Goal: Use online tool/utility: Utilize a website feature to perform a specific function

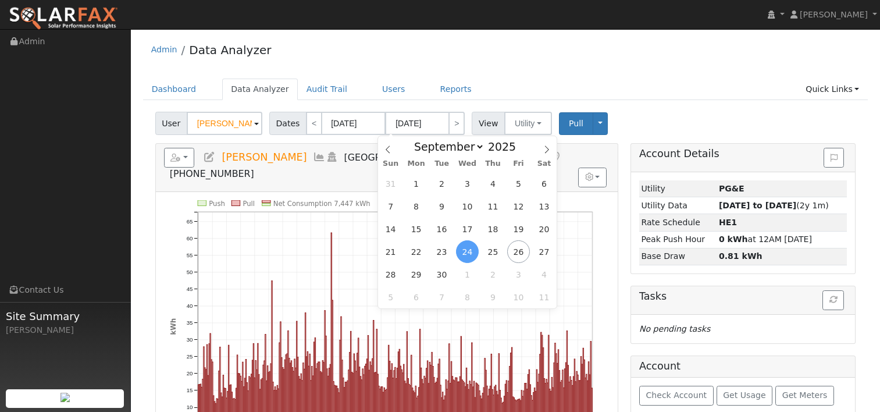
select select "8"
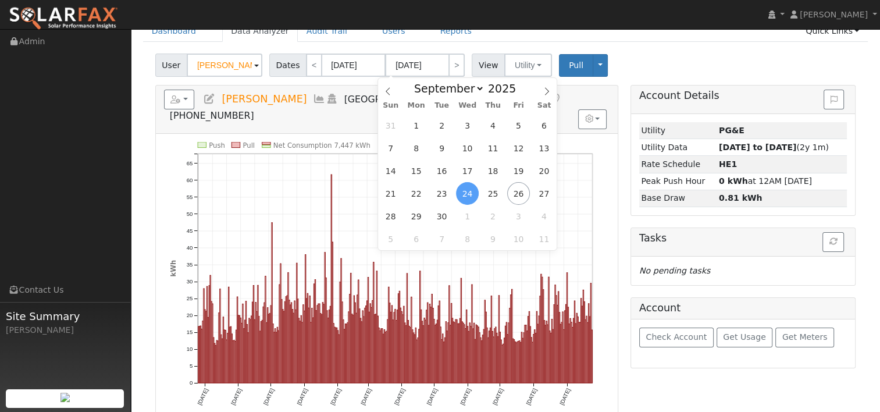
click at [625, 69] on div "User [PERSON_NAME] Account Default Account Default Account [STREET_ADDRESS] Pri…" at bounding box center [505, 62] width 705 height 27
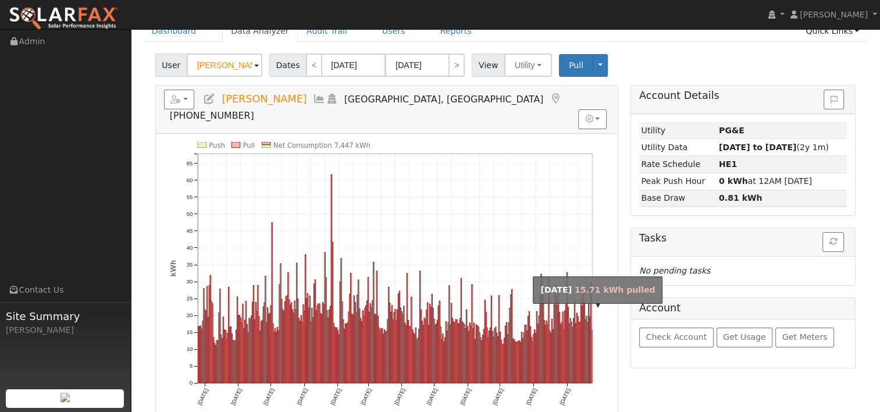
click at [592, 330] on rect "onclick=""" at bounding box center [591, 356] width 1 height 53
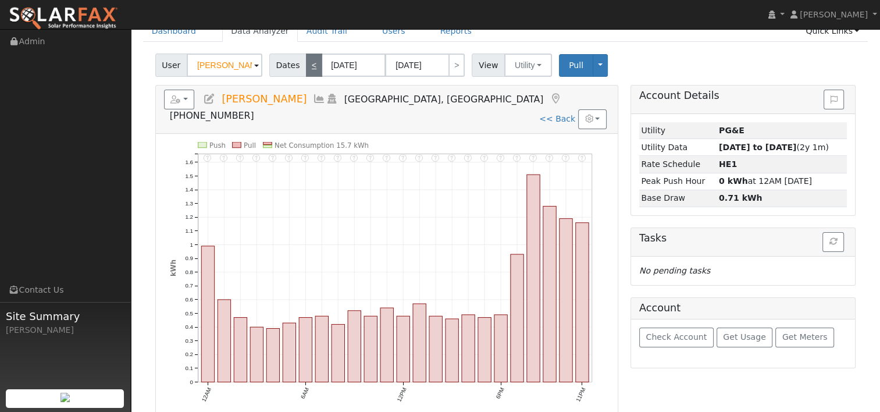
click at [309, 57] on link "<" at bounding box center [314, 64] width 16 height 23
type input "09/23/2025"
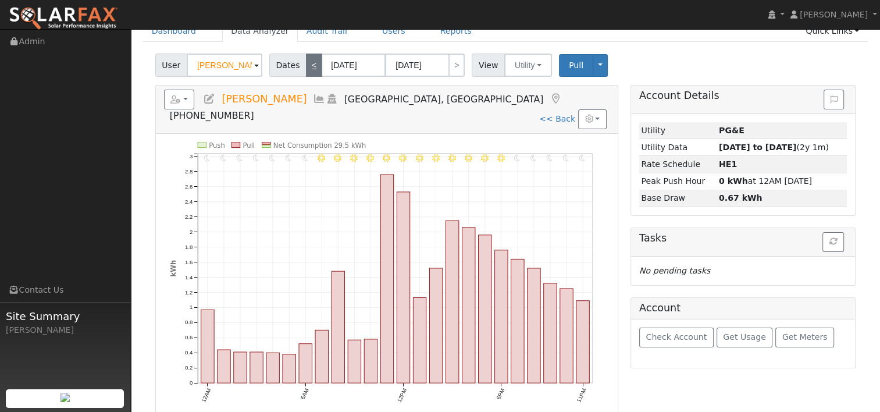
click at [309, 65] on link "<" at bounding box center [314, 64] width 16 height 23
type input "09/22/2025"
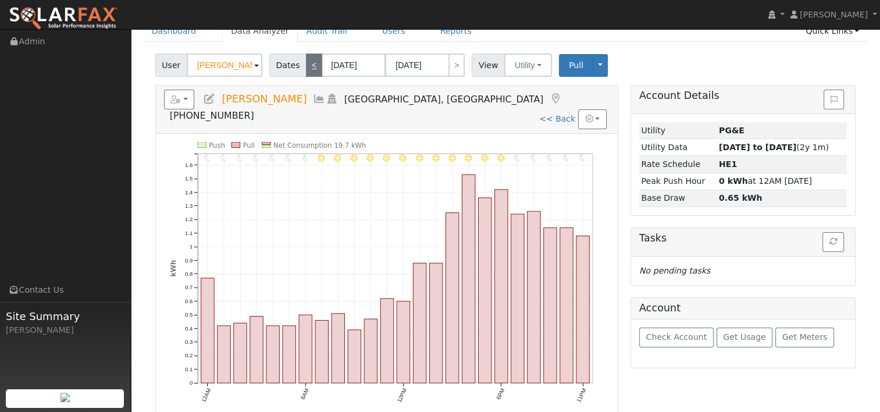
click at [310, 61] on link "<" at bounding box center [314, 64] width 16 height 23
type input "09/21/2025"
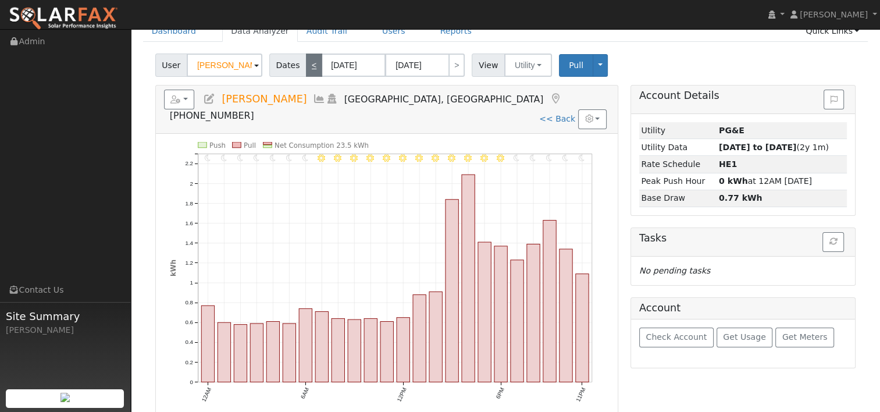
click at [306, 66] on link "<" at bounding box center [314, 64] width 16 height 23
type input "09/20/2025"
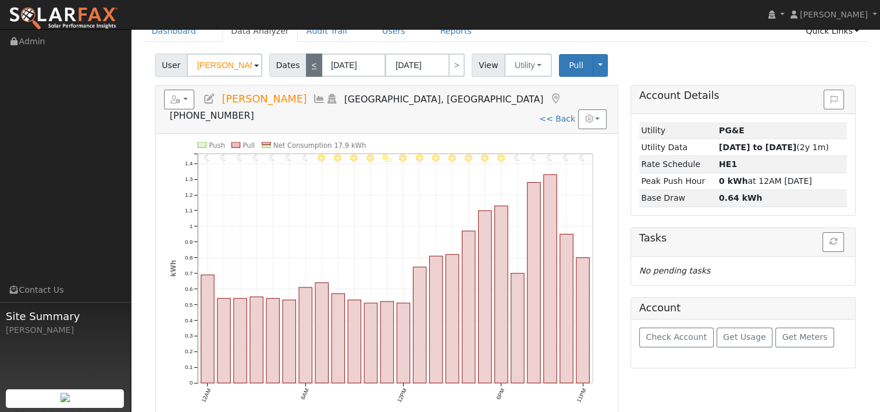
click at [306, 60] on link "<" at bounding box center [314, 64] width 16 height 23
type input "09/19/2025"
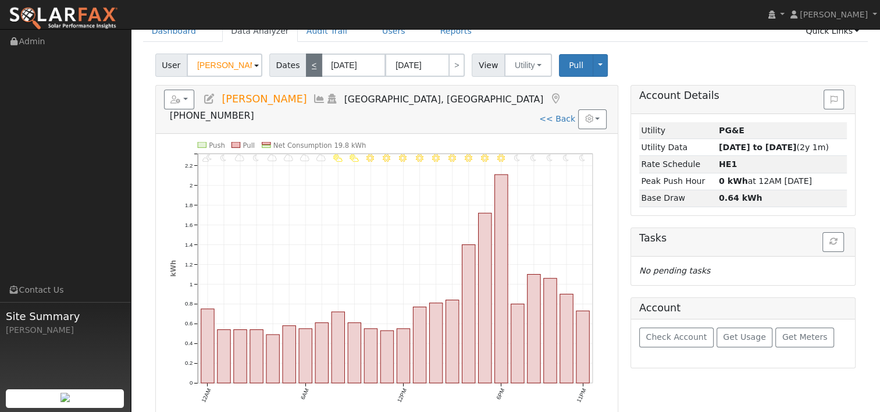
scroll to position [0, 0]
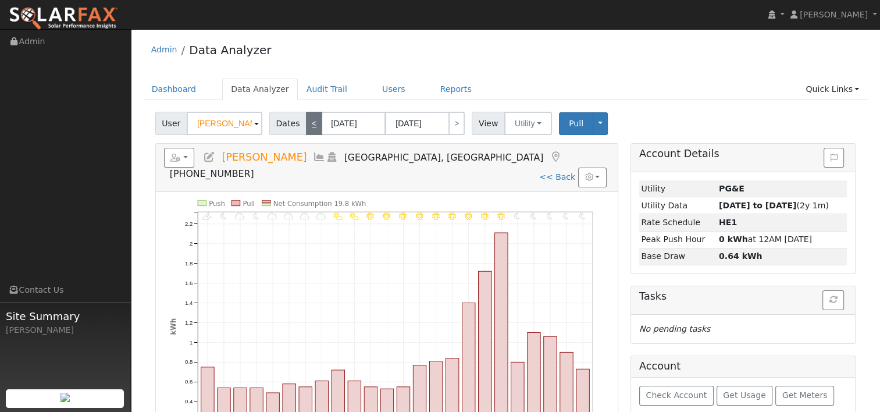
click at [306, 60] on div "Admin Data Analyzer" at bounding box center [505, 52] width 725 height 35
click at [309, 121] on link "<" at bounding box center [314, 123] width 16 height 23
type input "09/18/2025"
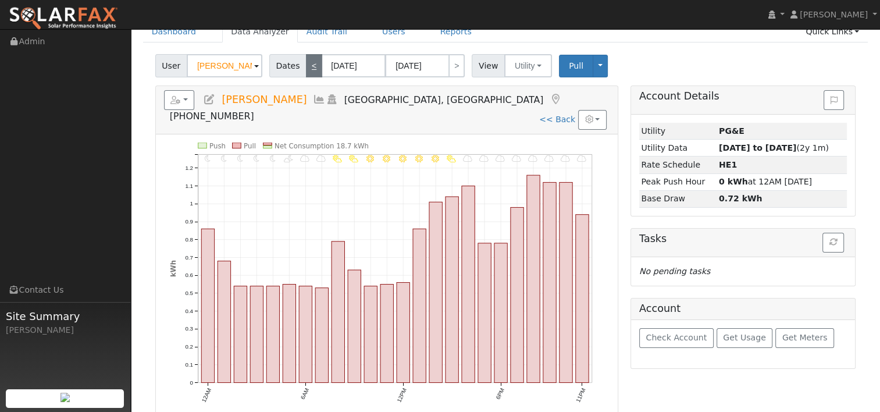
scroll to position [58, 0]
click at [310, 67] on link "<" at bounding box center [314, 64] width 16 height 23
type input "09/17/2025"
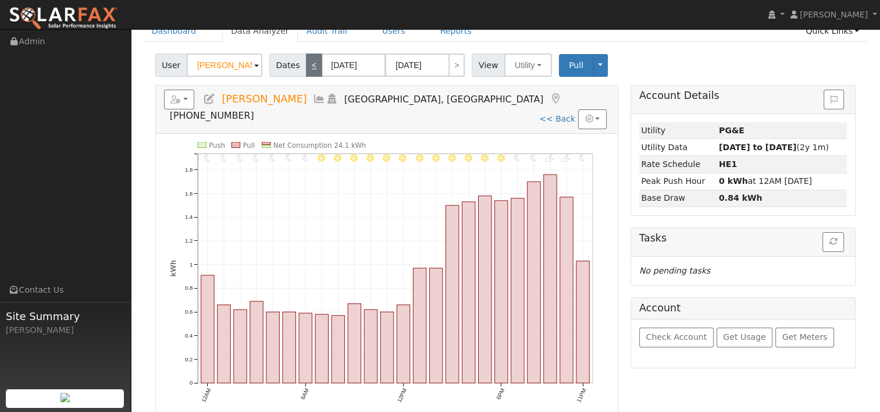
scroll to position [0, 0]
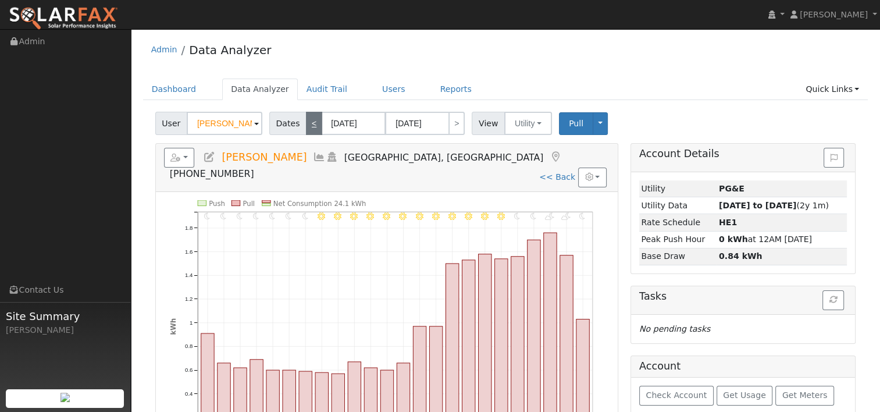
click at [306, 119] on link "<" at bounding box center [314, 123] width 16 height 23
type input "09/16/2025"
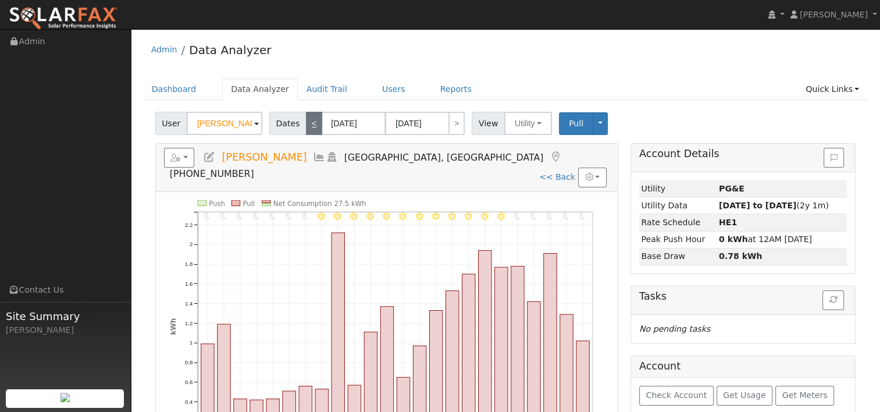
scroll to position [58, 0]
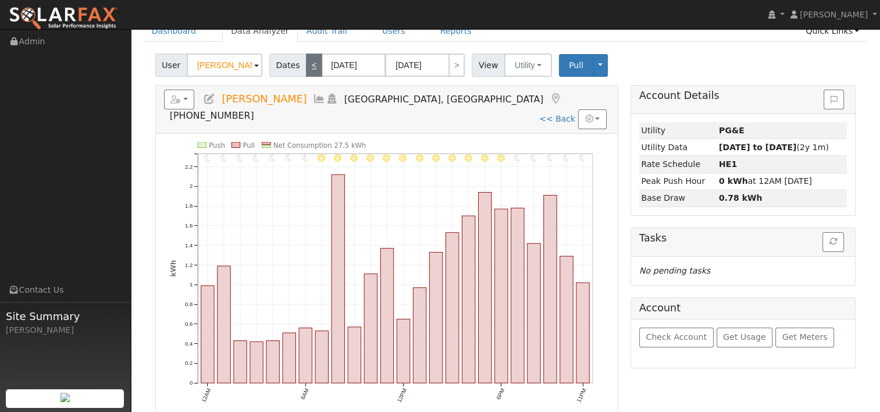
click at [307, 67] on link "<" at bounding box center [314, 64] width 16 height 23
type input "09/15/2025"
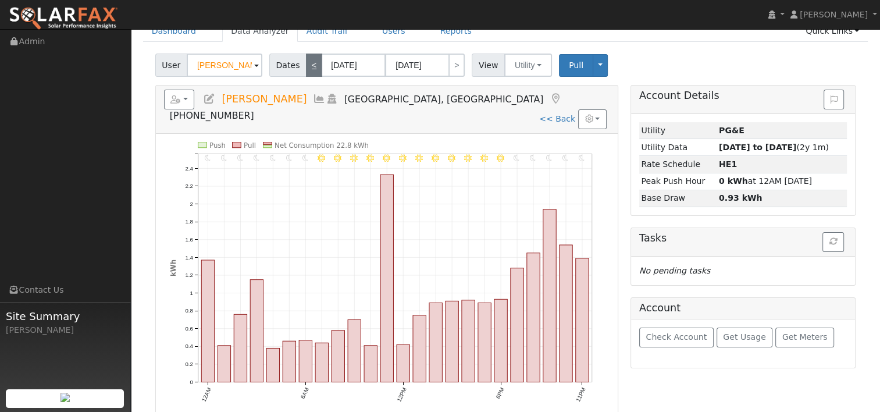
click at [309, 63] on link "<" at bounding box center [314, 64] width 16 height 23
type input "09/14/2025"
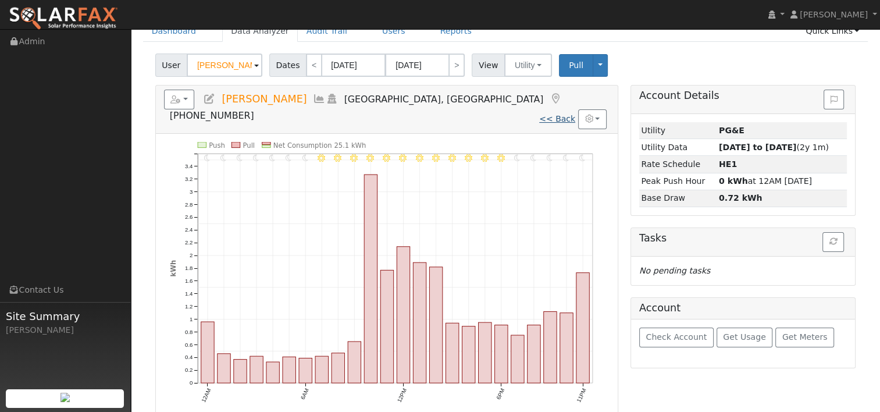
click at [555, 114] on link "<< Back" at bounding box center [557, 118] width 36 height 9
type input "09/25/2024"
type input "09/24/2025"
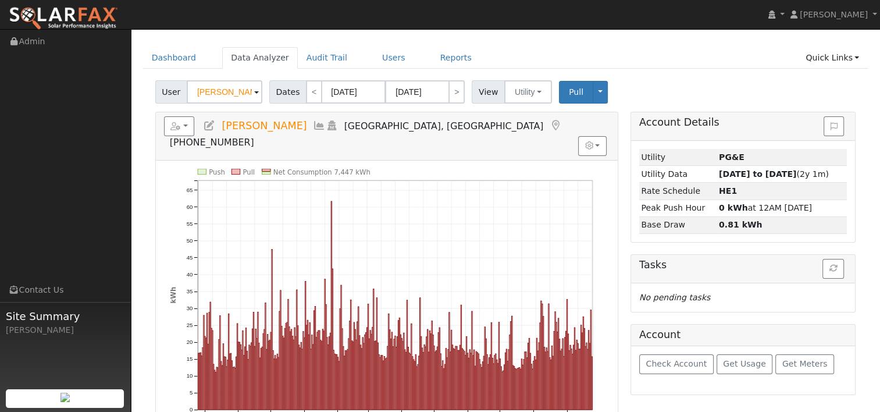
scroll to position [58, 0]
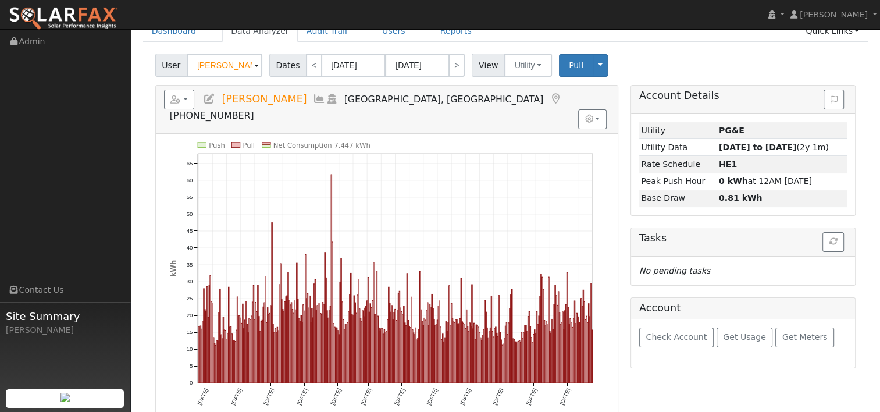
click at [330, 174] on icon "Push Pull Net Consumption 7,447 kWh Tue 10/01 Fri 11/01 Sun 12/01 Wed 1/01 Sat …" at bounding box center [387, 282] width 434 height 280
click at [331, 174] on rect "onclick=""" at bounding box center [331, 278] width 1 height 208
type input "01/26/2025"
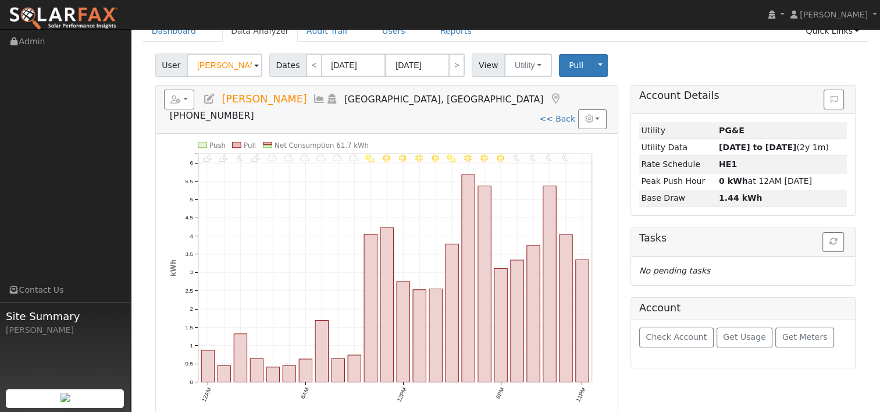
click at [562, 114] on link "<< Back" at bounding box center [557, 118] width 36 height 9
type input "09/25/2024"
type input "09/24/2025"
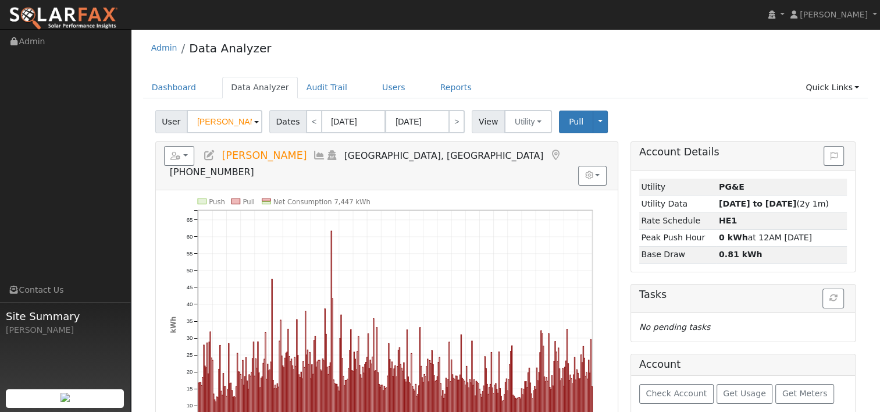
scroll to position [0, 0]
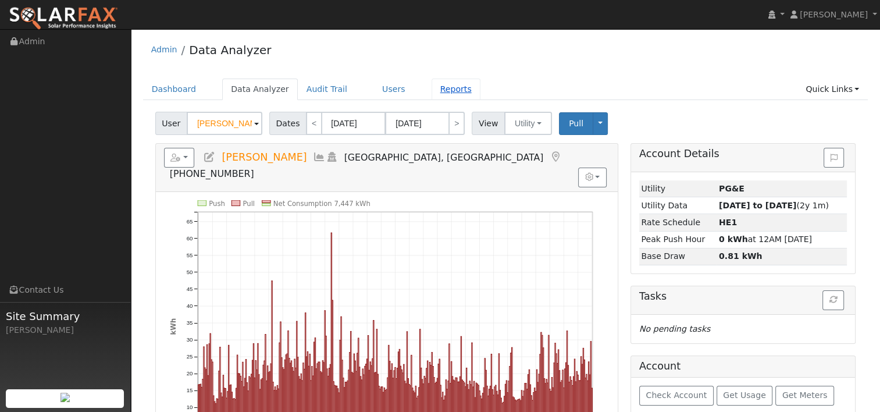
click at [434, 91] on link "Reports" at bounding box center [455, 89] width 49 height 22
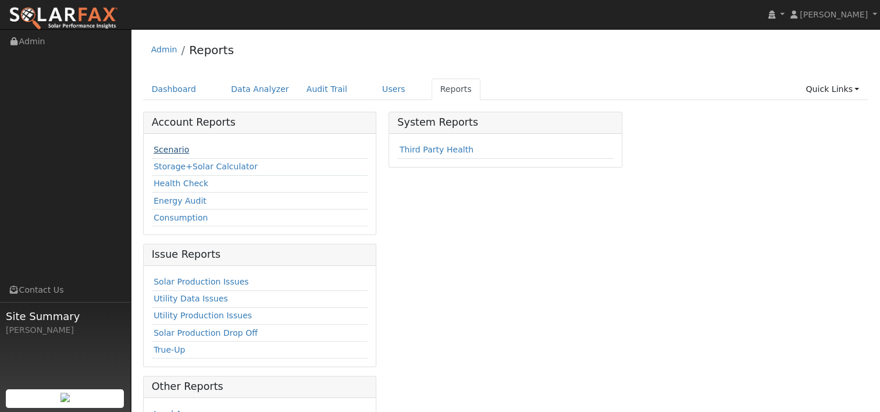
click at [170, 147] on link "Scenario" at bounding box center [170, 149] width 35 height 9
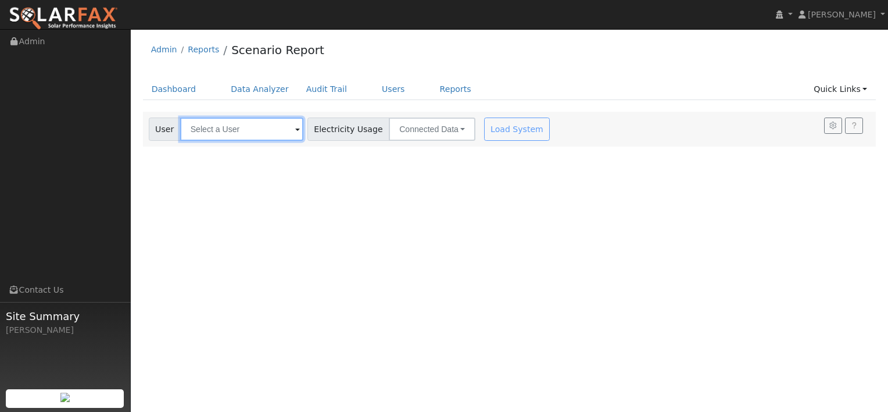
click at [242, 126] on input "text" at bounding box center [241, 128] width 123 height 23
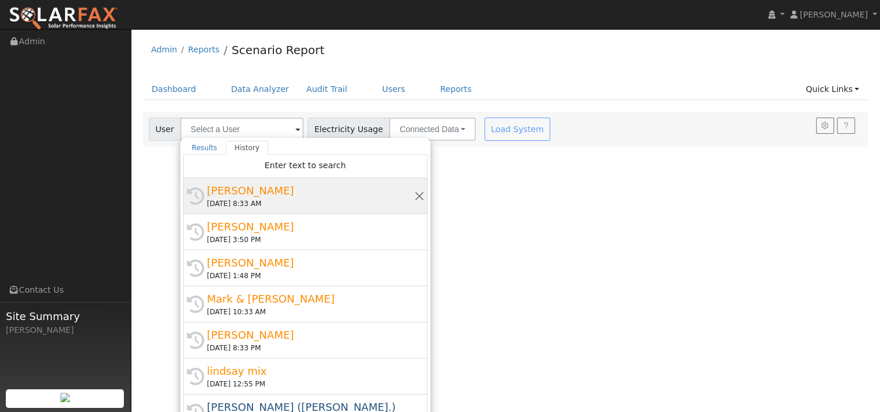
click at [242, 195] on div "[PERSON_NAME]" at bounding box center [310, 191] width 207 height 16
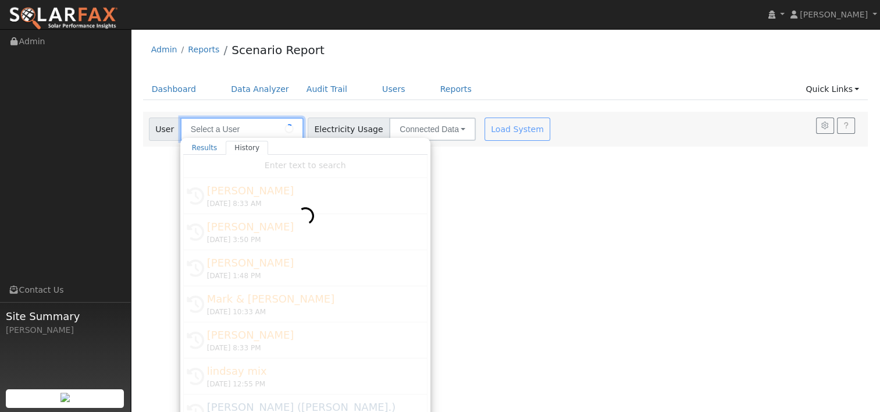
type input "[PERSON_NAME]"
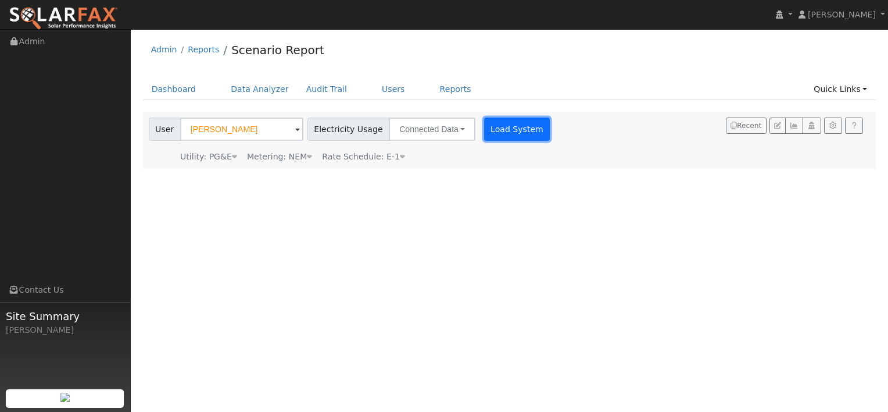
click at [500, 130] on button "Load System" at bounding box center [517, 128] width 66 height 23
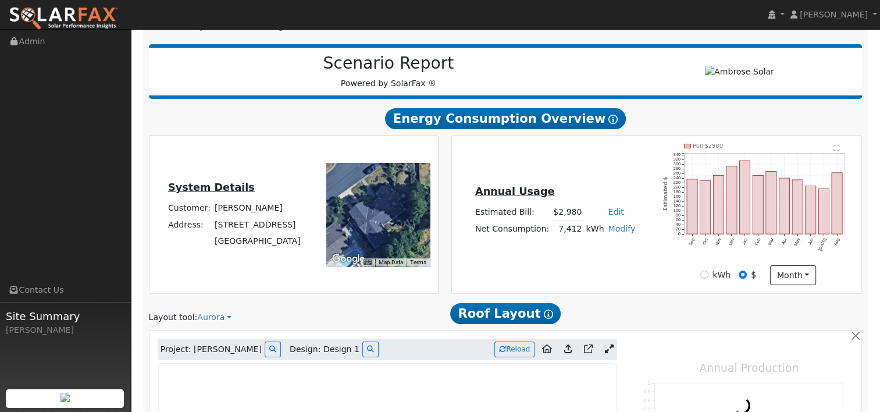
type input "8931"
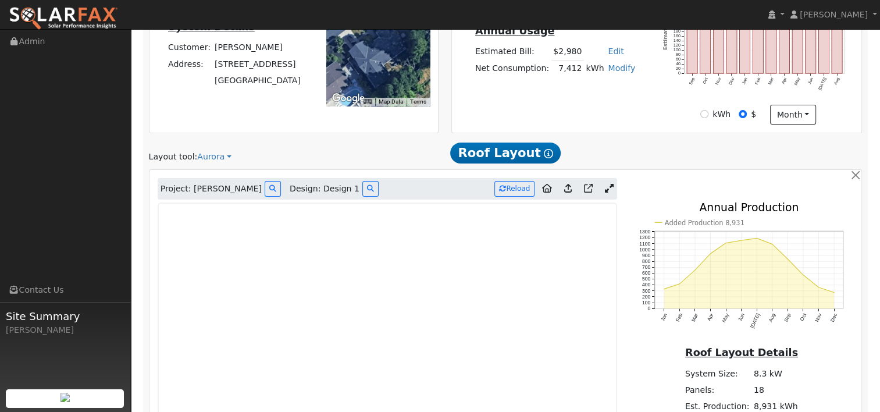
scroll to position [349, 0]
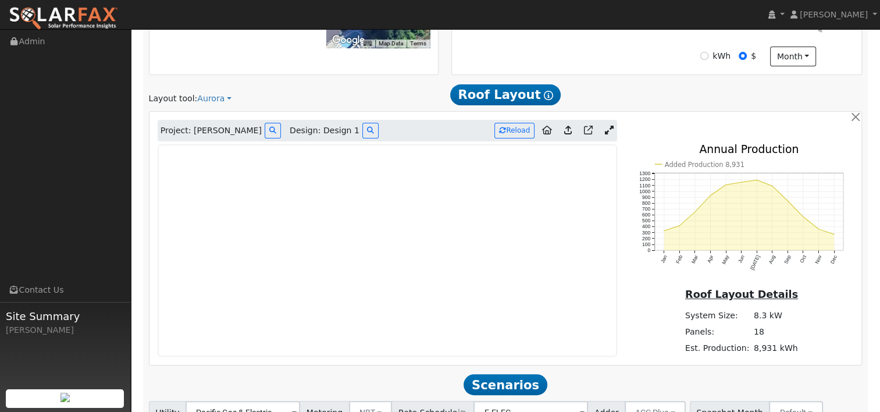
click at [609, 128] on icon at bounding box center [608, 130] width 9 height 9
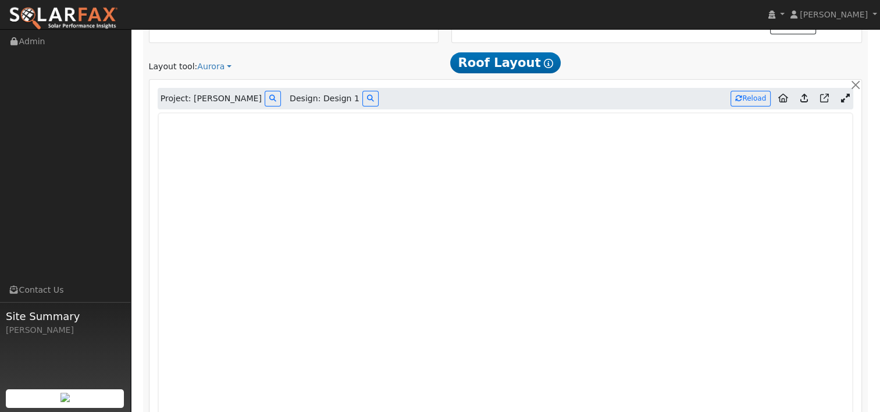
scroll to position [407, 0]
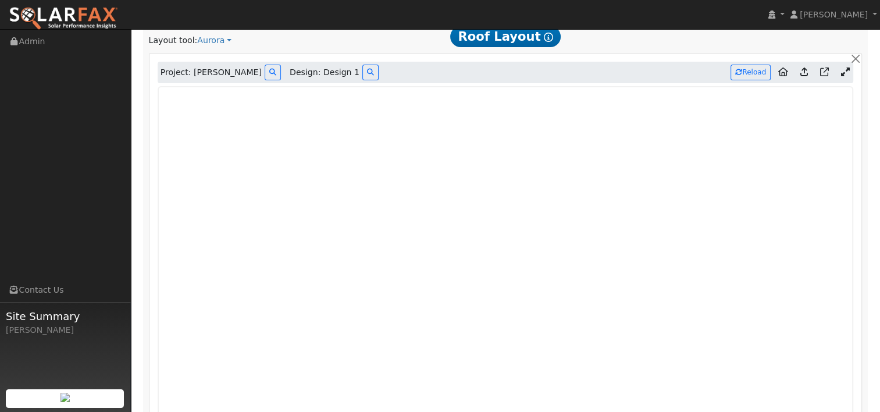
click at [870, 258] on div "Settings My Defaults Temporary My Defaults Company Defaults System Defaults Off…" at bounding box center [505, 199] width 737 height 989
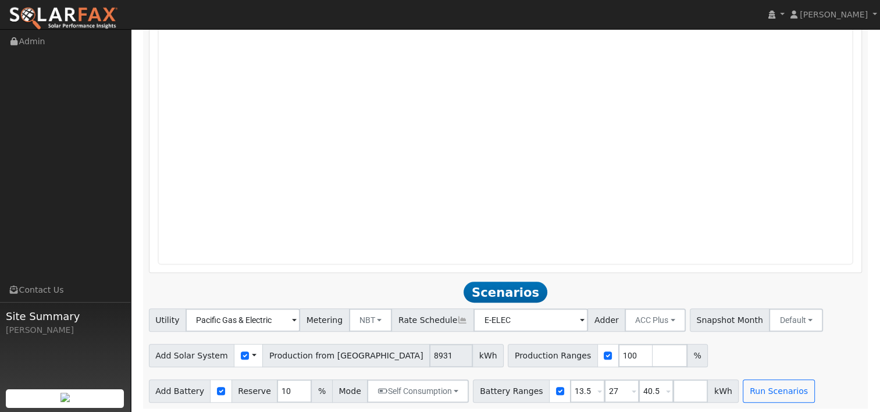
scroll to position [696, 0]
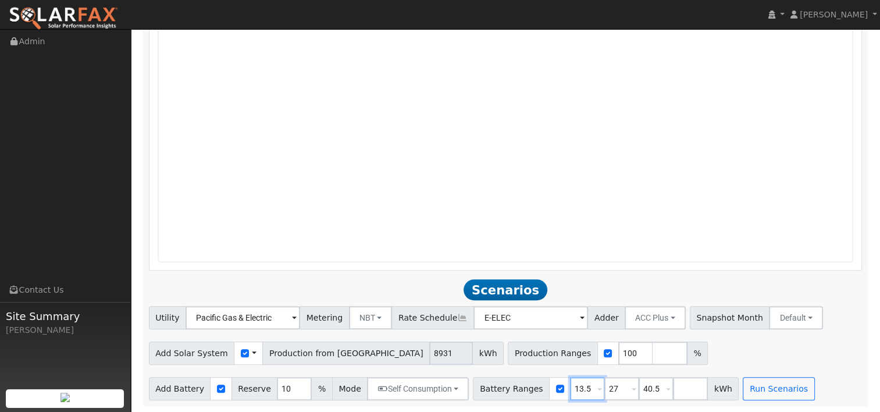
click at [570, 388] on input "13.5" at bounding box center [587, 388] width 35 height 23
click at [570, 384] on input "13.5" at bounding box center [587, 388] width 35 height 23
type input "0"
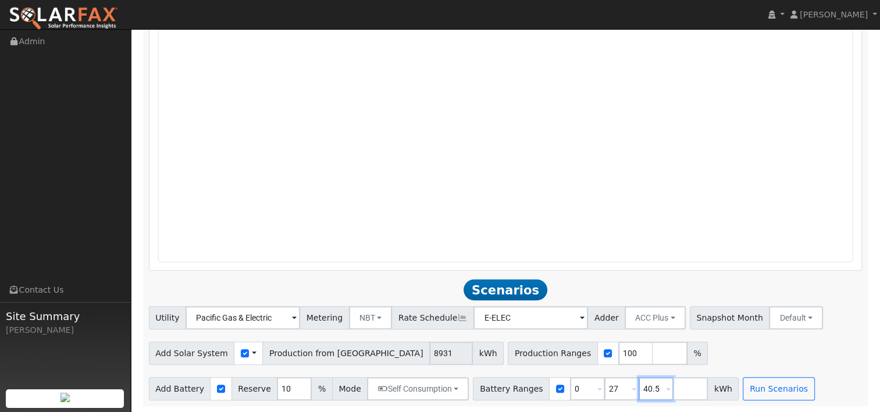
click at [638, 393] on input "40.5" at bounding box center [655, 388] width 35 height 23
click at [604, 386] on input "27" at bounding box center [621, 388] width 35 height 23
type input "16.12"
click at [638, 388] on input "40.5" at bounding box center [655, 388] width 35 height 23
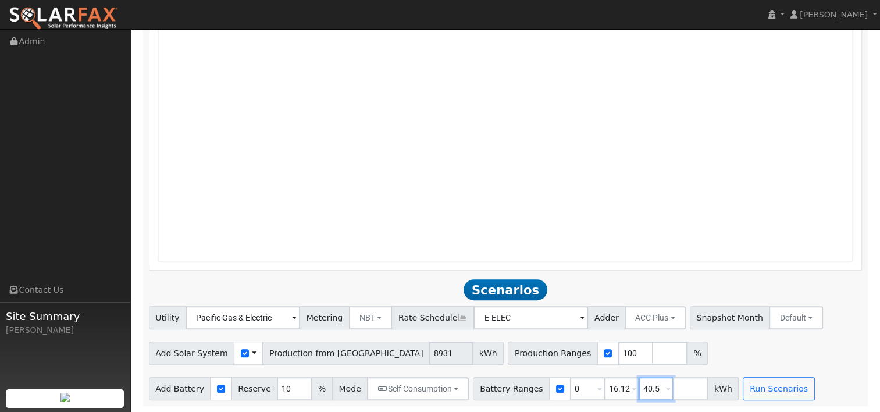
click at [638, 388] on input "40.5" at bounding box center [655, 388] width 35 height 23
click at [780, 381] on div "Add Battery Reserve 10 % Mode Self Consumption Self Consumption Peak Savings AC…" at bounding box center [504, 386] width 717 height 27
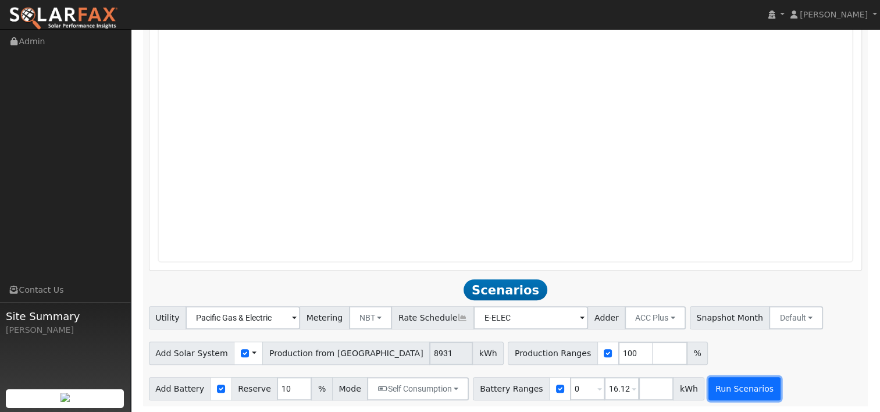
click at [712, 395] on button "Run Scenarios" at bounding box center [743, 388] width 71 height 23
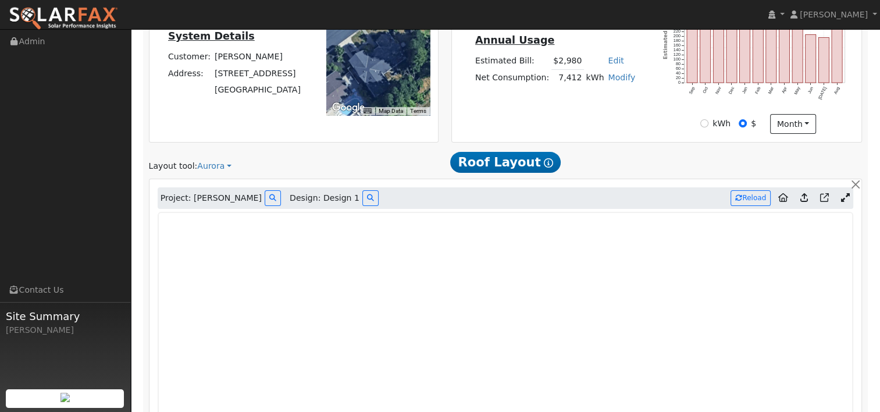
scroll to position [299, 0]
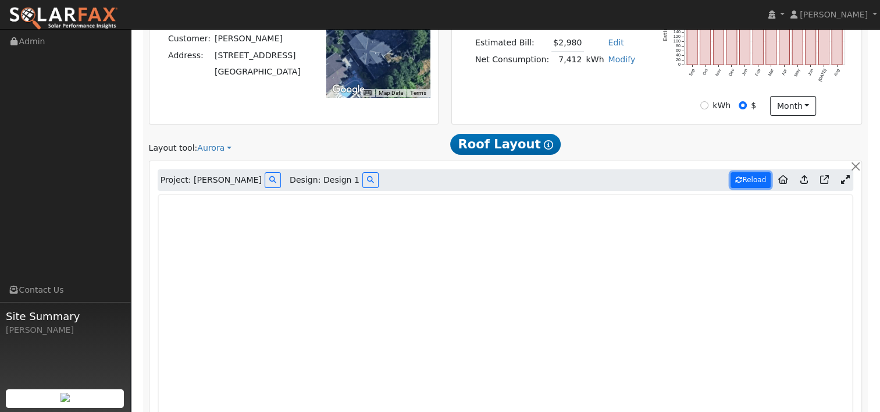
click at [742, 179] on icon at bounding box center [738, 179] width 7 height 7
type input "8087"
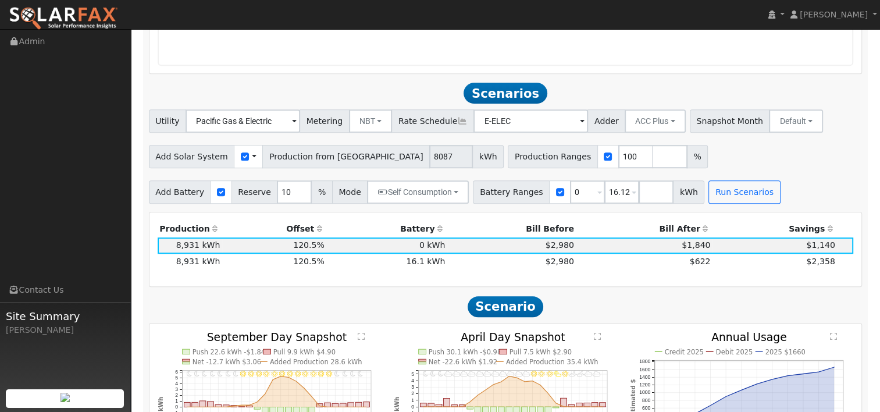
scroll to position [888, 0]
